Goal: Find specific page/section: Find specific page/section

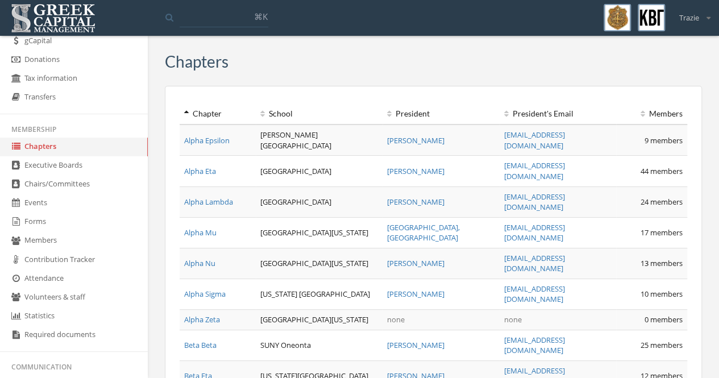
scroll to position [139, 0]
click at [49, 145] on link "Chapters" at bounding box center [74, 145] width 148 height 19
click at [52, 239] on link "Members" at bounding box center [74, 239] width 148 height 19
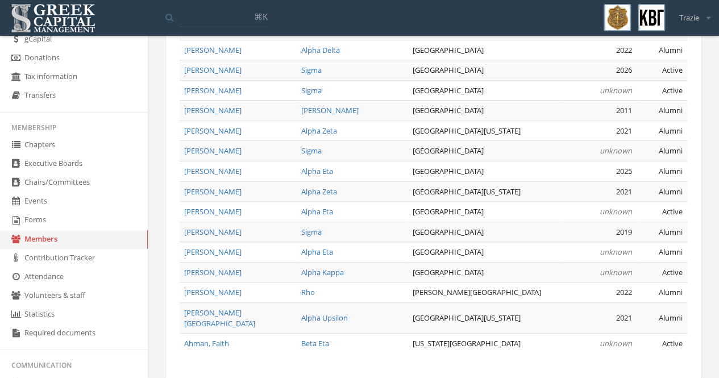
scroll to position [208, 0]
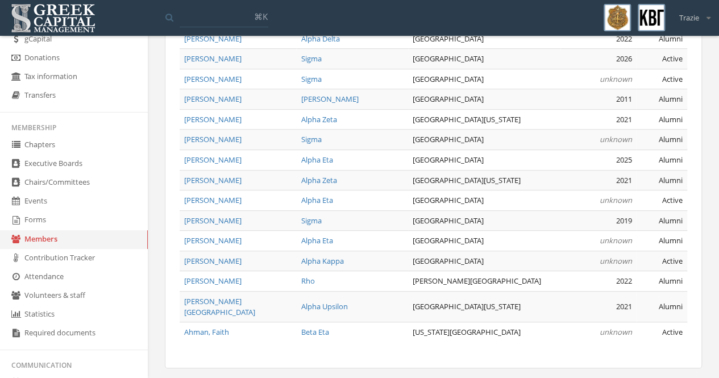
click at [41, 142] on link "Chapters" at bounding box center [74, 145] width 148 height 19
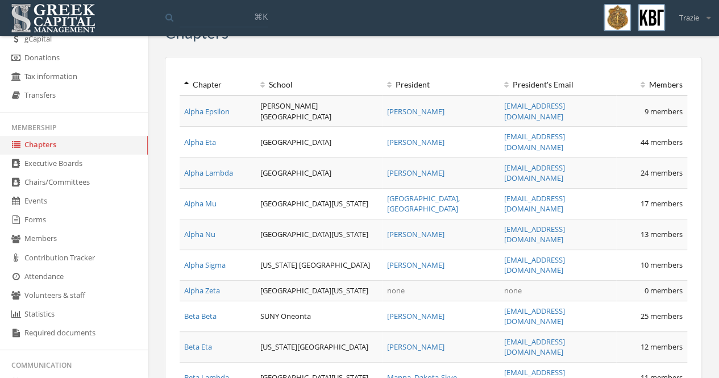
scroll to position [27, 0]
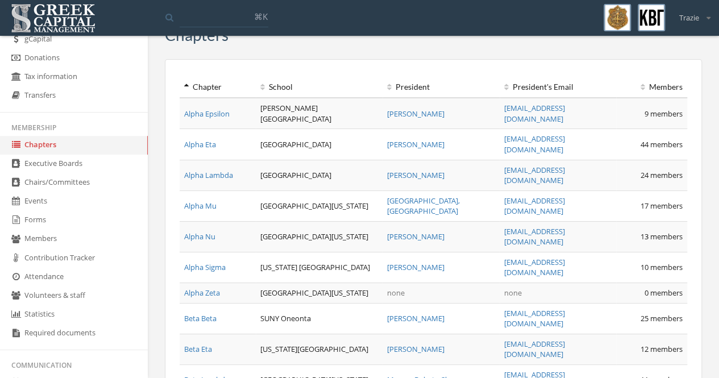
drag, startPoint x: 721, startPoint y: 244, endPoint x: 717, endPoint y: 270, distance: 25.9
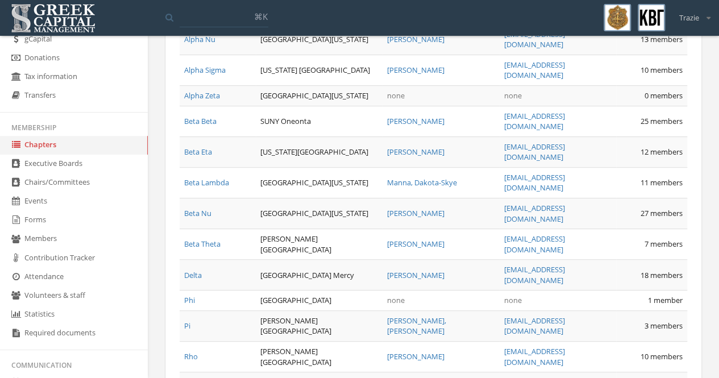
scroll to position [225, 0]
drag, startPoint x: 682, startPoint y: 204, endPoint x: 382, endPoint y: 226, distance: 300.4
click at [382, 226] on tbody "Alpha Epsilon [PERSON_NAME][GEOGRAPHIC_DATA] Lay, Britney [EMAIL_ADDRESS][DOMAI…" at bounding box center [434, 166] width 508 height 533
drag, startPoint x: 182, startPoint y: 201, endPoint x: 560, endPoint y: 208, distance: 378.7
click at [560, 290] on tr "Phi [GEOGRAPHIC_DATA] Harrisburg none none 1 member" at bounding box center [434, 300] width 508 height 20
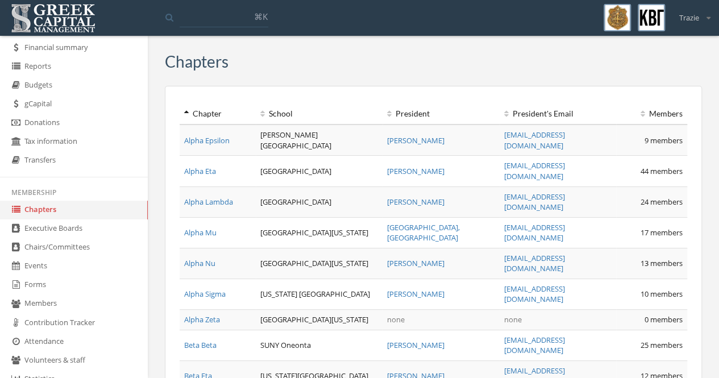
scroll to position [75, 0]
